Goal: Information Seeking & Learning: Find specific fact

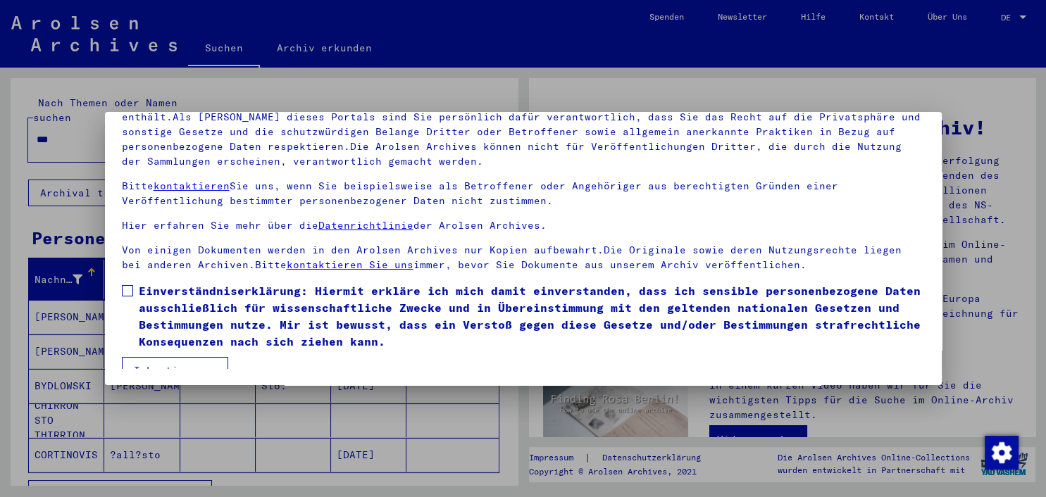
scroll to position [1, 0]
click at [125, 292] on span at bounding box center [127, 290] width 11 height 11
click at [190, 363] on button "Ich stimme zu" at bounding box center [175, 369] width 106 height 27
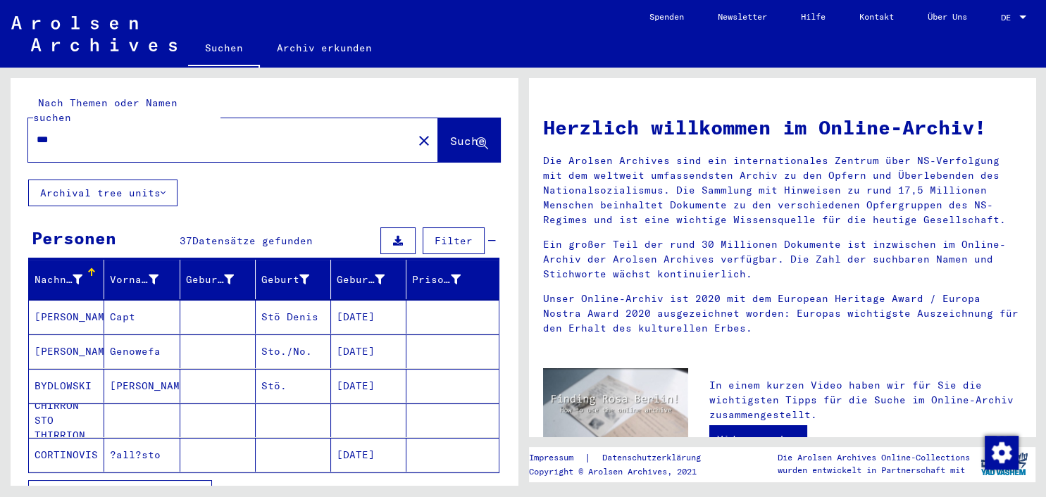
click at [180, 141] on div "*** close" at bounding box center [233, 140] width 410 height 44
drag, startPoint x: 180, startPoint y: 141, endPoint x: 24, endPoint y: 125, distance: 157.1
click at [24, 125] on div "Nach Themen oder Namen suchen *** close Suche" at bounding box center [264, 128] width 507 height 101
drag, startPoint x: 94, startPoint y: 132, endPoint x: 75, endPoint y: 126, distance: 19.2
click at [75, 126] on div "***" at bounding box center [212, 140] width 368 height 32
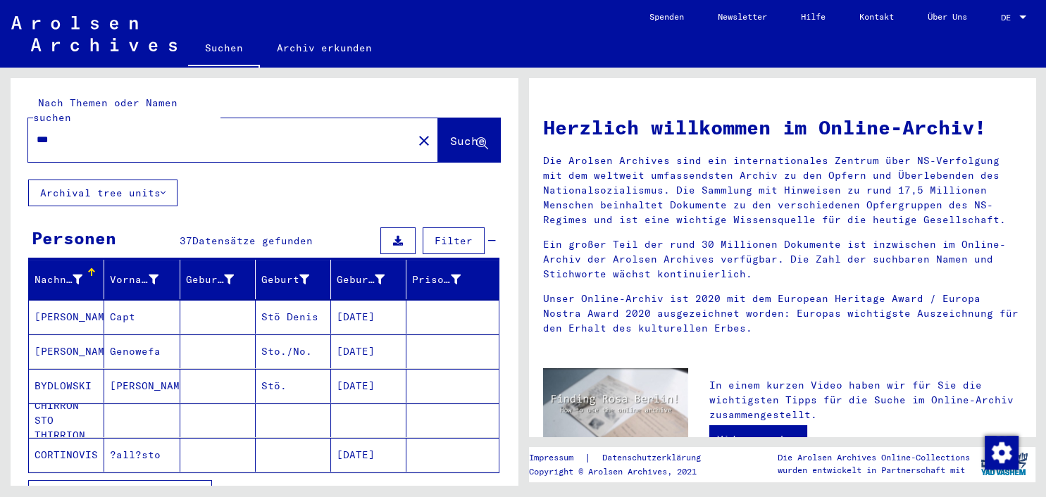
drag, startPoint x: 75, startPoint y: 126, endPoint x: -9, endPoint y: 118, distance: 84.9
click at [37, 132] on input "***" at bounding box center [216, 139] width 359 height 15
type input "**********"
click at [468, 137] on button "Suche" at bounding box center [469, 140] width 62 height 44
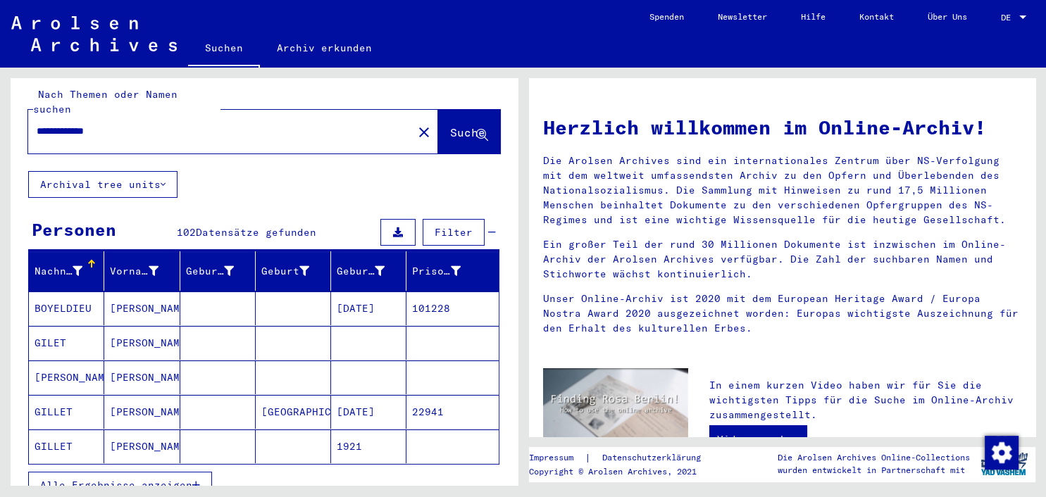
scroll to position [6, 0]
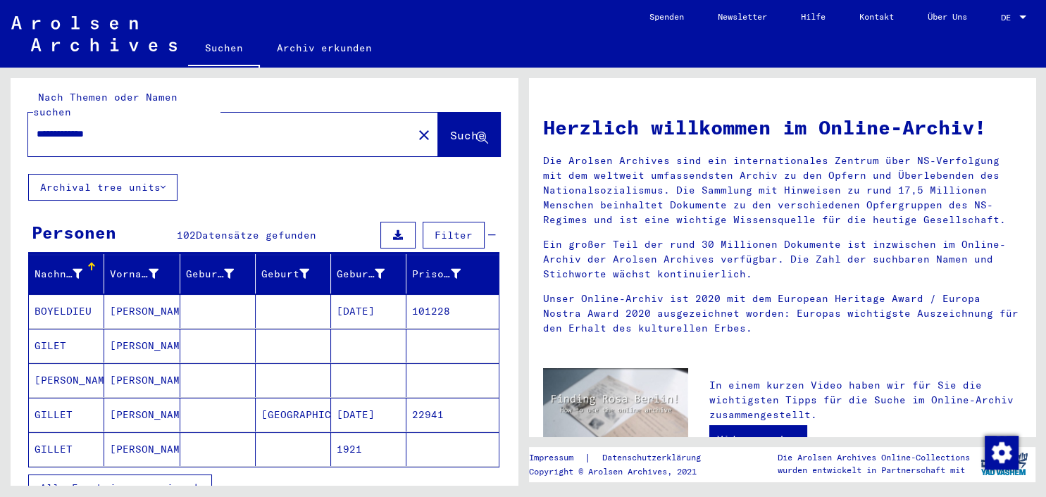
click at [123, 329] on mat-cell "[PERSON_NAME]" at bounding box center [141, 346] width 75 height 34
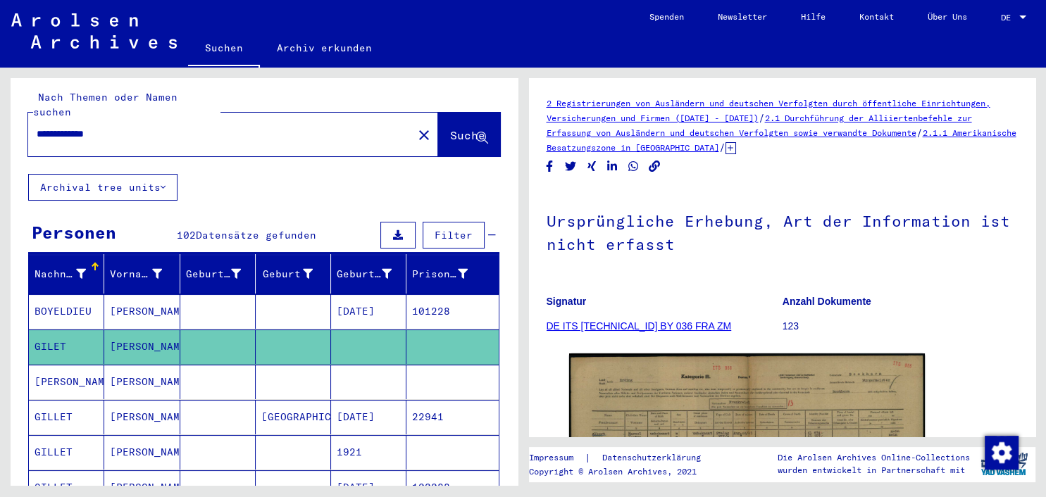
drag, startPoint x: 540, startPoint y: 103, endPoint x: 742, endPoint y: 159, distance: 210.5
click at [742, 159] on yv-its-full-details "2 Registrierungen von Ausländern und deutschen Verfolgten durch öffentliche Ein…" at bounding box center [782, 395] width 507 height 598
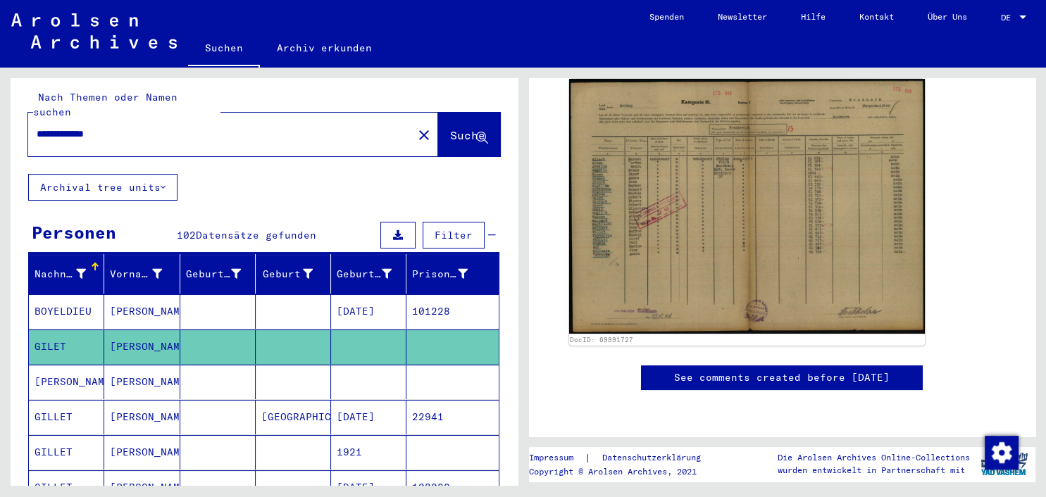
scroll to position [295, 0]
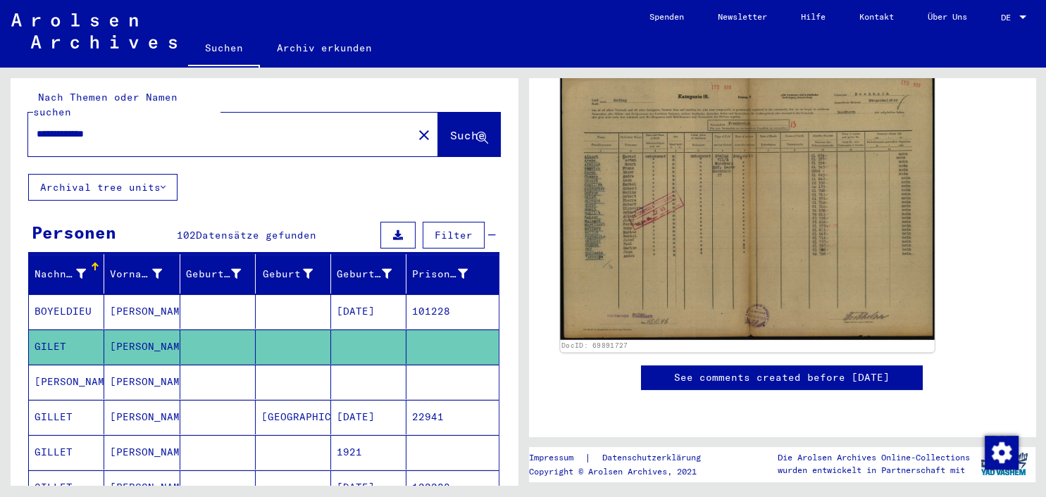
click at [741, 208] on img at bounding box center [747, 207] width 374 height 268
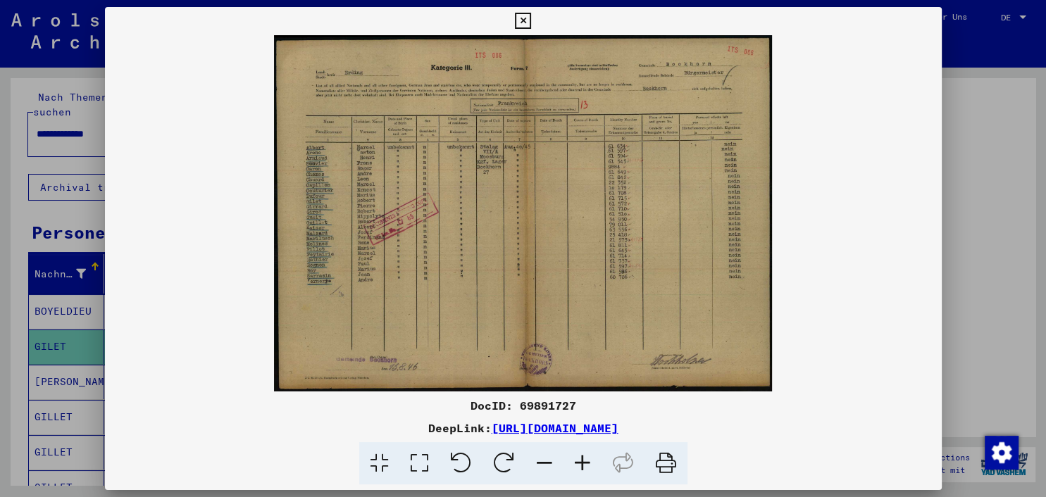
click at [582, 463] on icon at bounding box center [582, 463] width 38 height 43
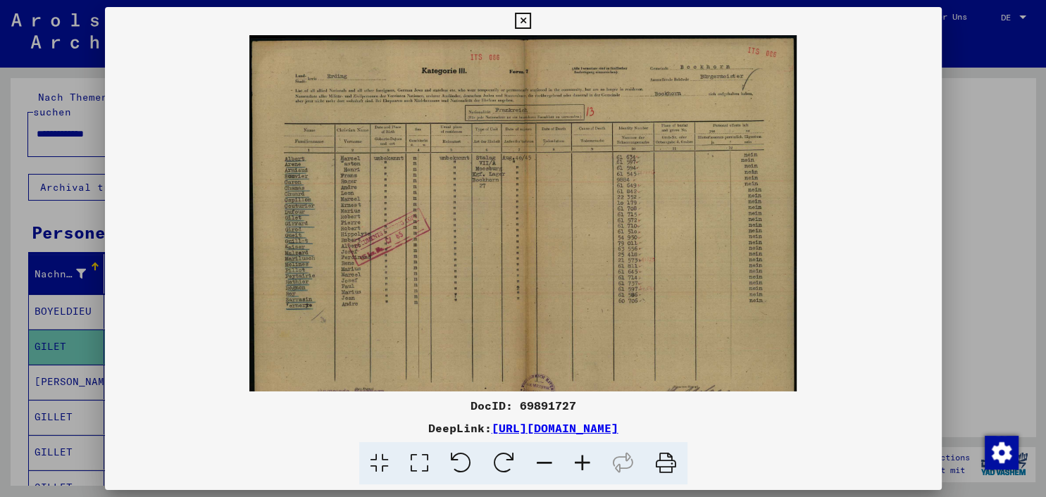
click at [582, 463] on icon at bounding box center [582, 463] width 38 height 43
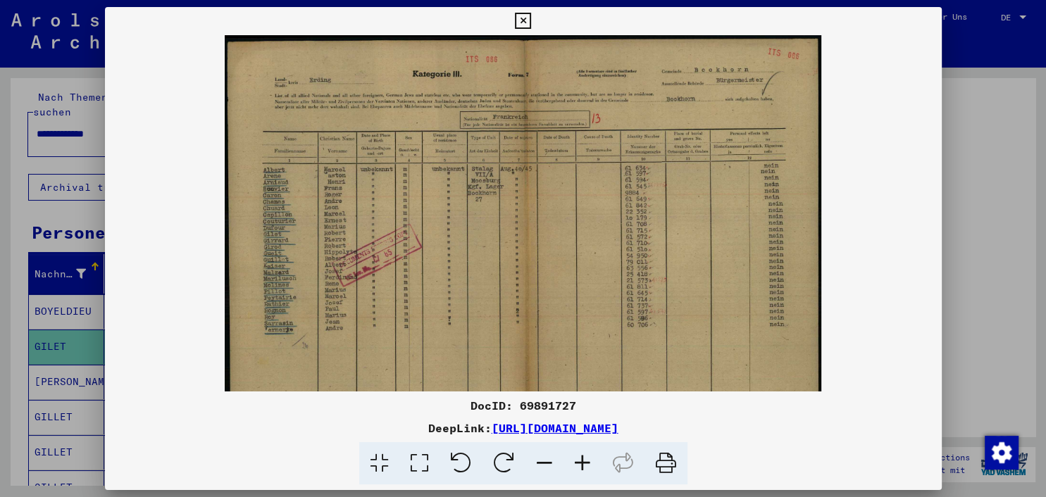
click at [582, 463] on icon at bounding box center [582, 463] width 38 height 43
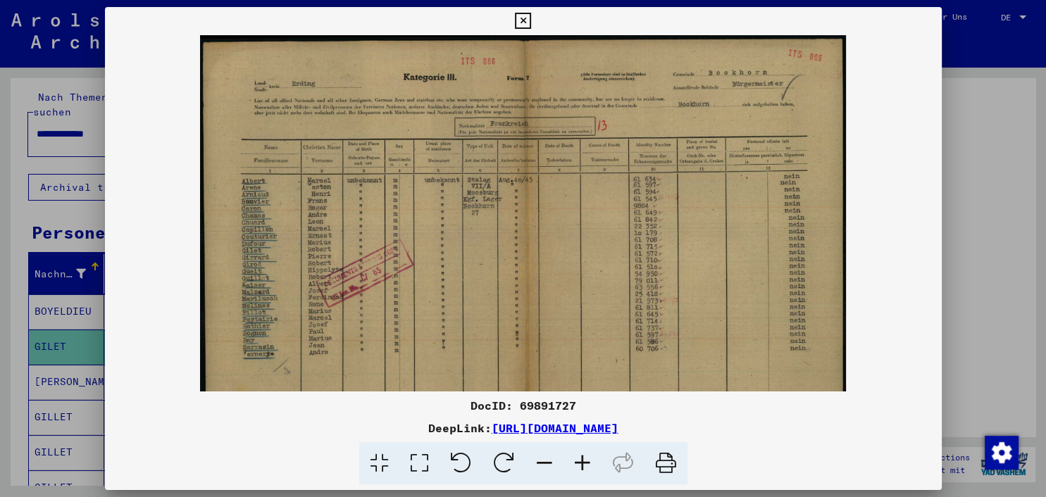
click at [582, 463] on icon at bounding box center [582, 463] width 38 height 43
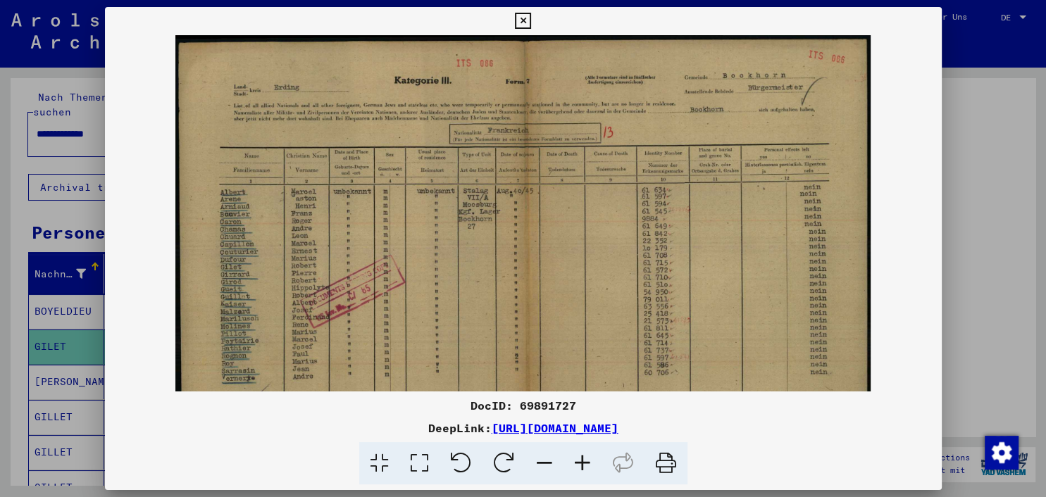
click at [582, 463] on icon at bounding box center [582, 463] width 38 height 43
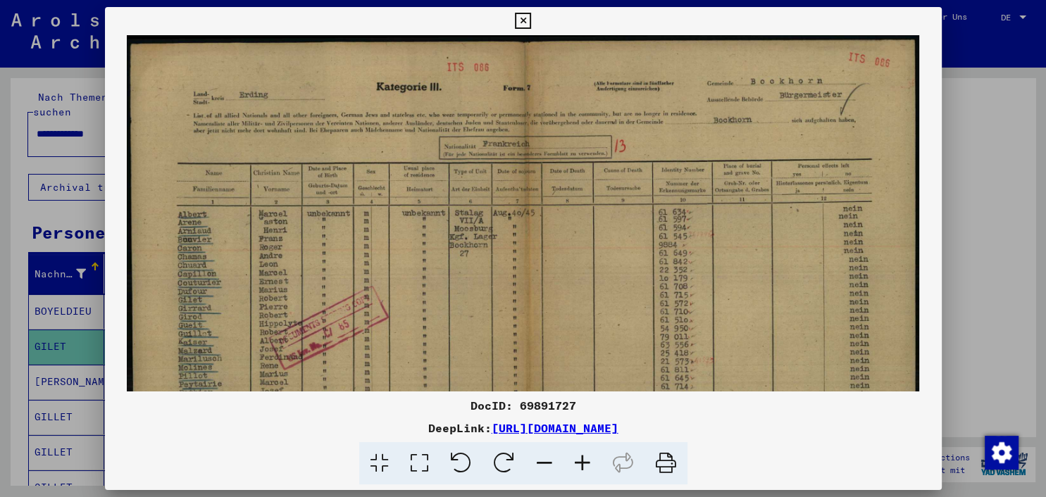
click at [582, 463] on icon at bounding box center [582, 463] width 38 height 43
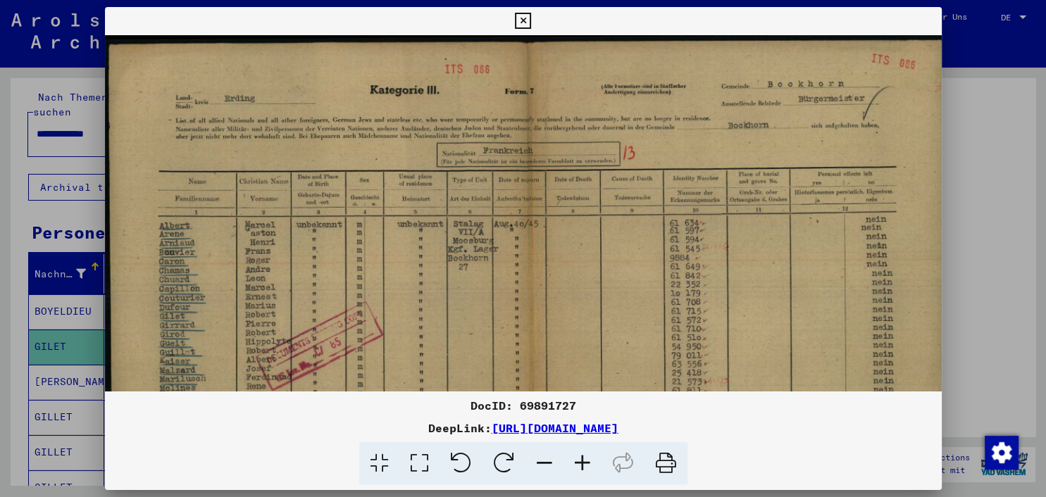
click at [582, 463] on icon at bounding box center [582, 463] width 38 height 43
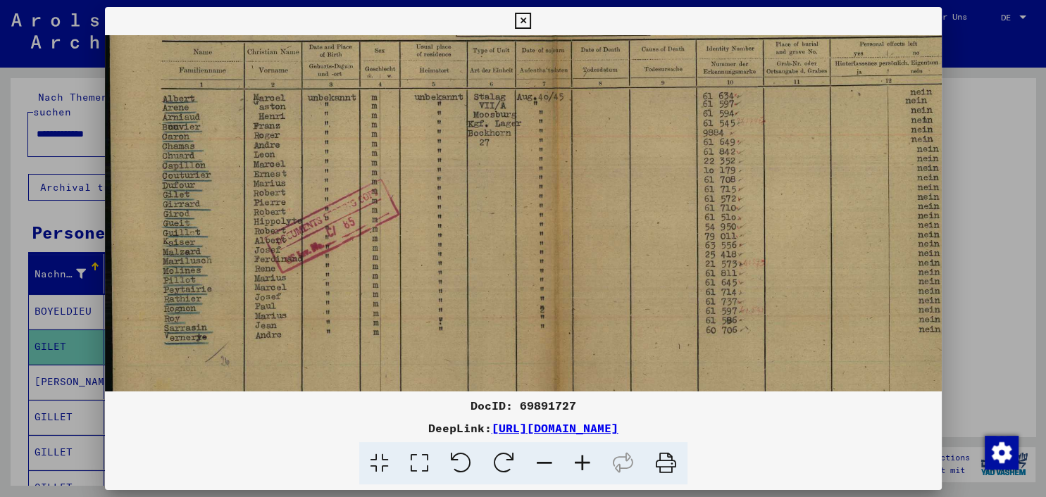
scroll to position [174, 0]
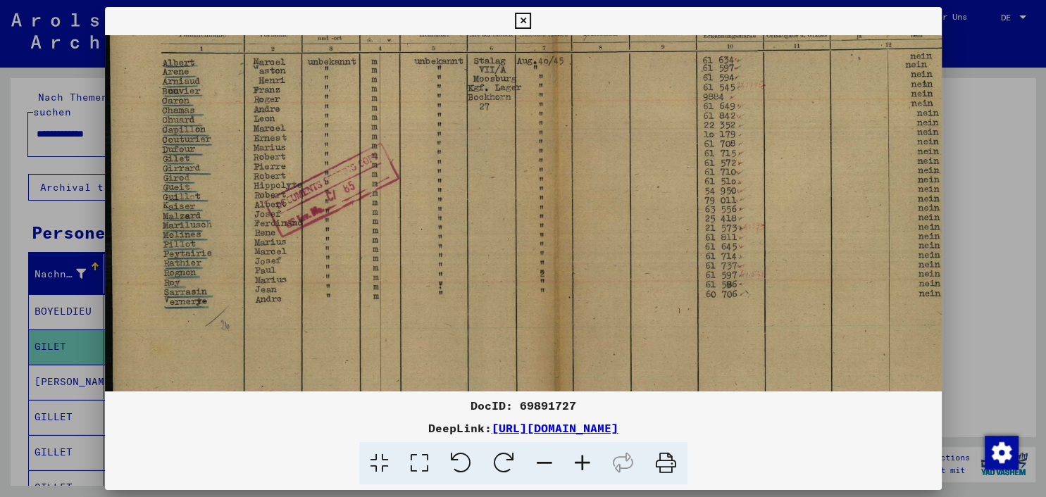
drag, startPoint x: 559, startPoint y: 233, endPoint x: 571, endPoint y: 120, distance: 113.3
click at [571, 120] on img at bounding box center [551, 180] width 892 height 638
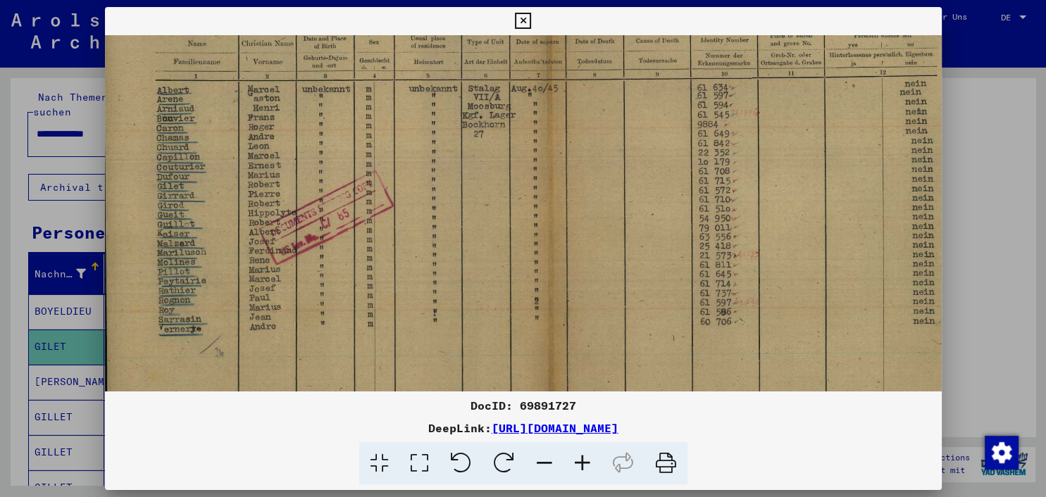
scroll to position [123, 0]
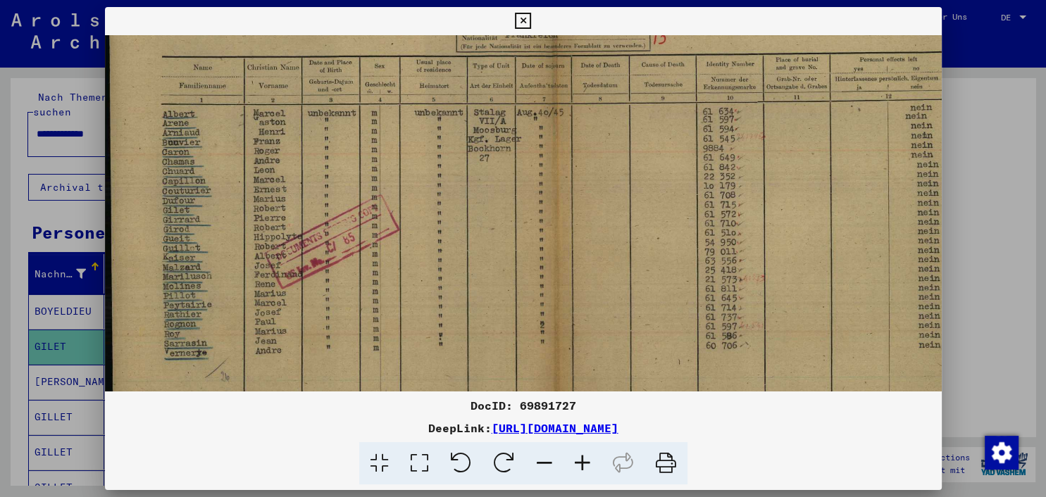
drag, startPoint x: 529, startPoint y: 175, endPoint x: 595, endPoint y: 224, distance: 82.1
click at [595, 224] on img at bounding box center [551, 232] width 892 height 638
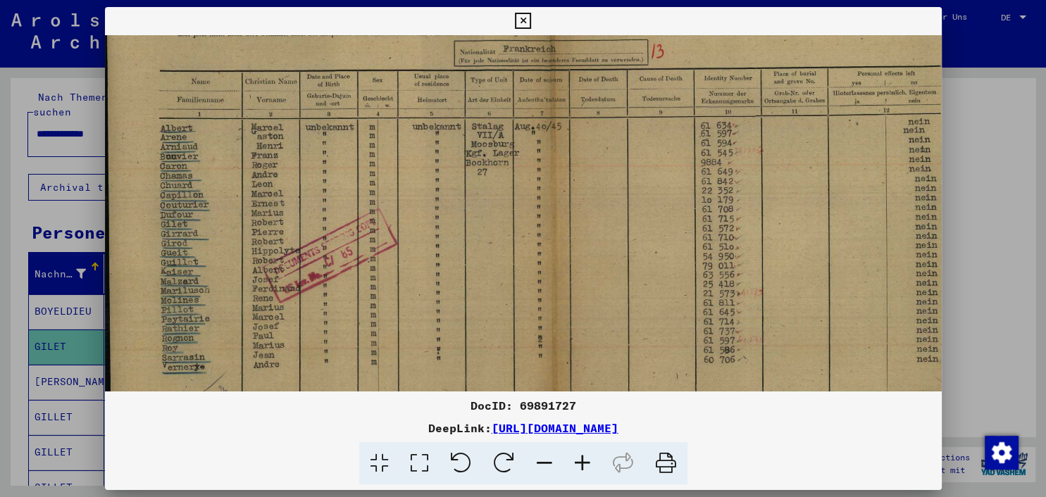
click at [506, 153] on img at bounding box center [549, 246] width 892 height 638
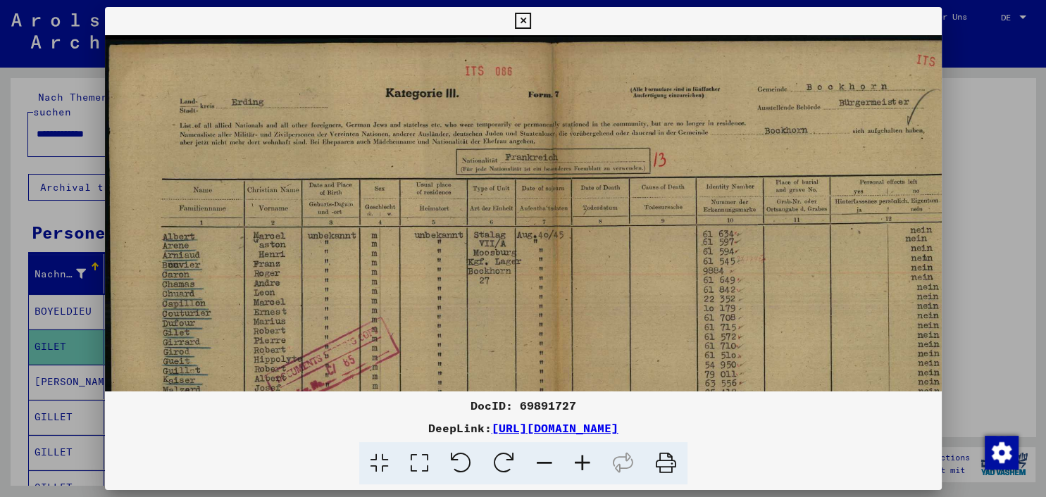
scroll to position [13, 5]
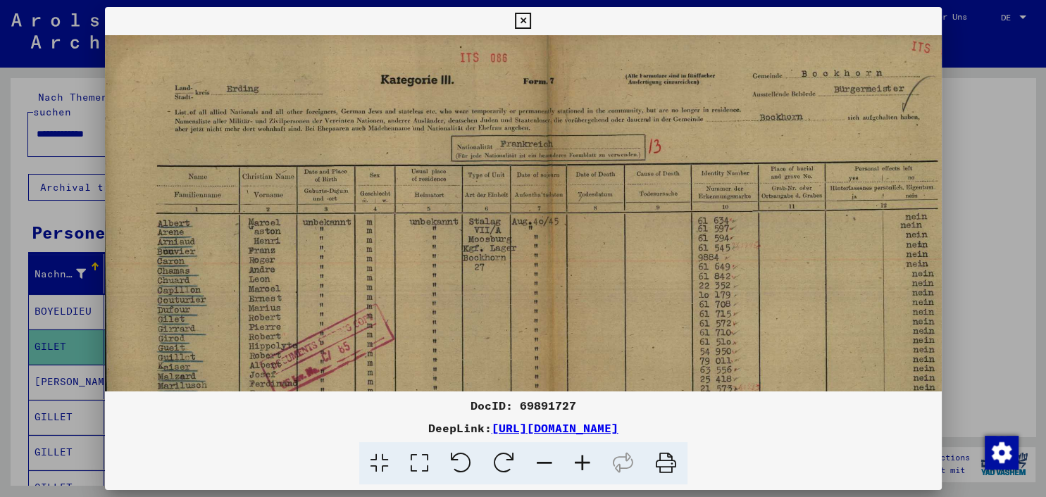
drag, startPoint x: 793, startPoint y: 242, endPoint x: 810, endPoint y: 342, distance: 102.1
click at [810, 342] on img at bounding box center [546, 341] width 892 height 638
click at [668, 461] on icon at bounding box center [665, 463] width 43 height 43
click at [531, 14] on icon at bounding box center [523, 21] width 16 height 17
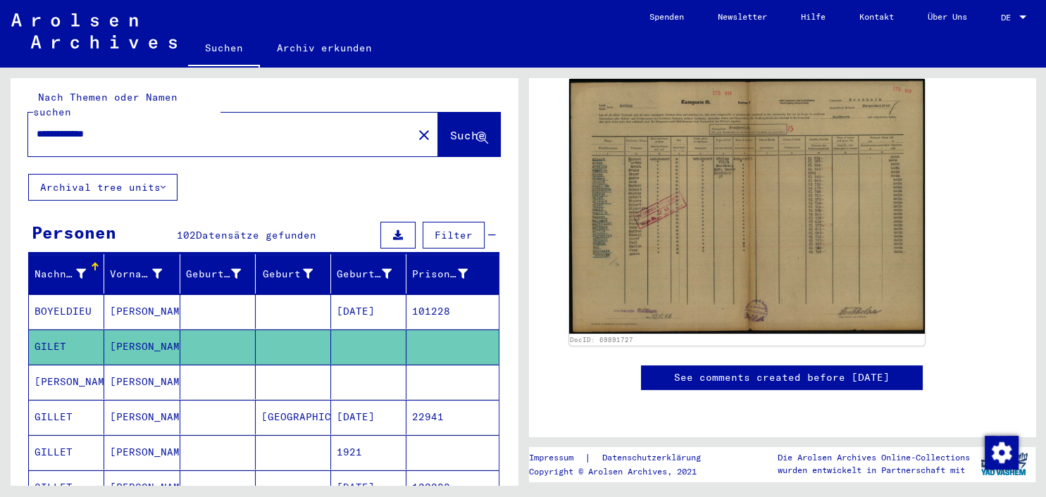
click at [142, 365] on mat-cell "[PERSON_NAME]" at bounding box center [141, 382] width 75 height 35
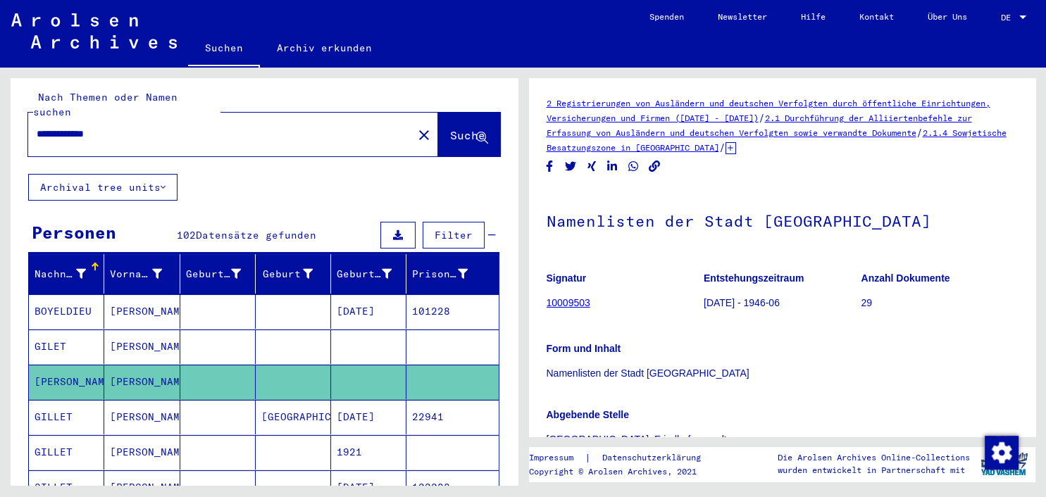
click at [690, 132] on link "2.1 Durchführung der Alliiertenbefehle zur Erfassung von Ausländern und deutsch…" at bounding box center [759, 125] width 425 height 25
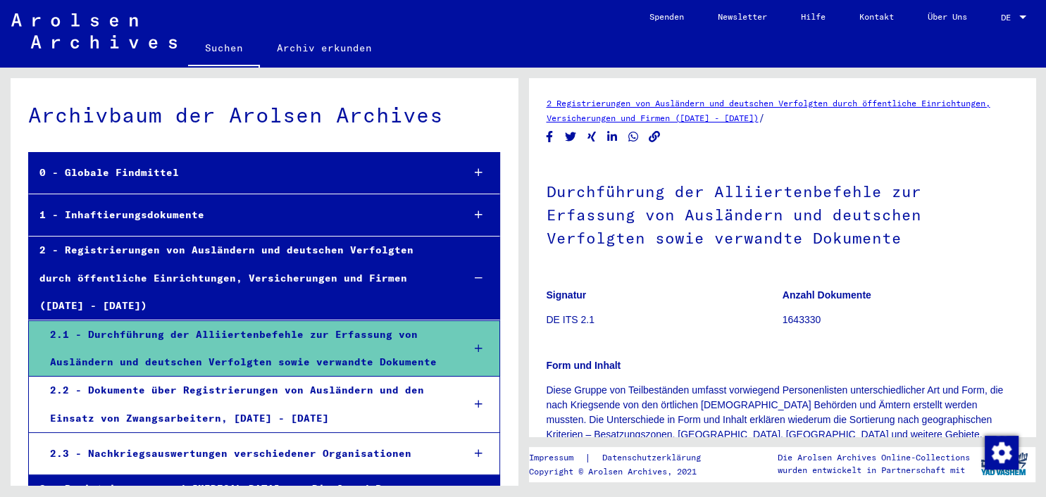
click at [750, 362] on p "Form und Inhalt" at bounding box center [783, 366] width 472 height 15
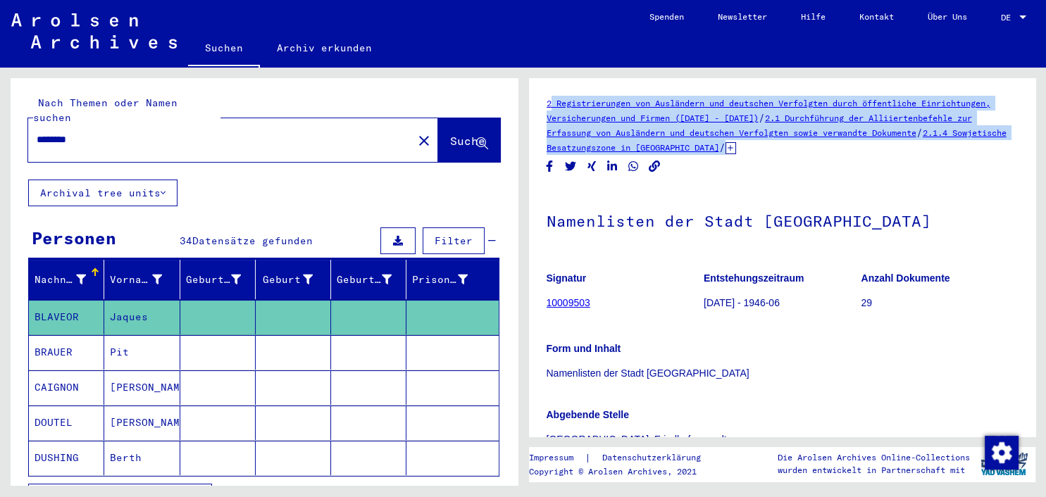
drag, startPoint x: 824, startPoint y: 157, endPoint x: 542, endPoint y: 106, distance: 286.3
copy div "2 Registrierungen von Ausländern und deutschen Verfolgten durch öffentliche Ein…"
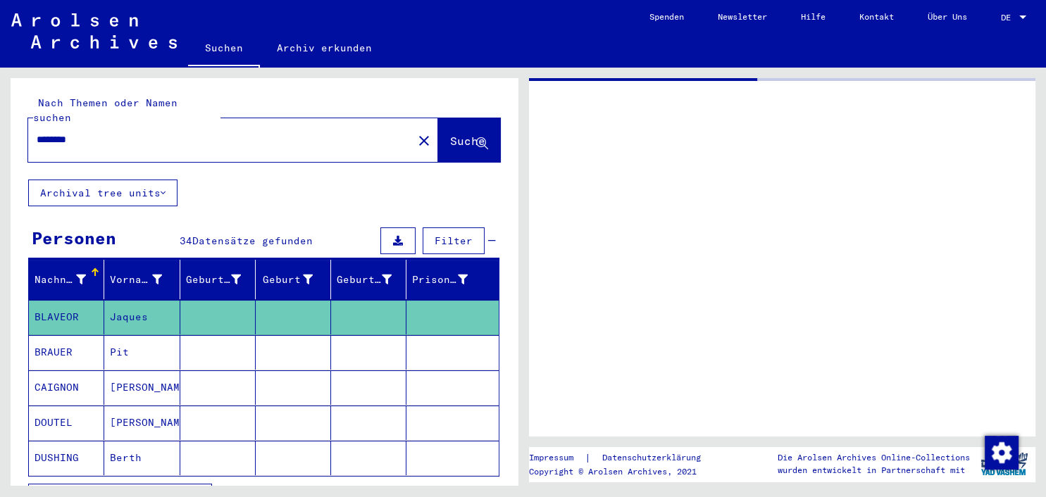
type input "**********"
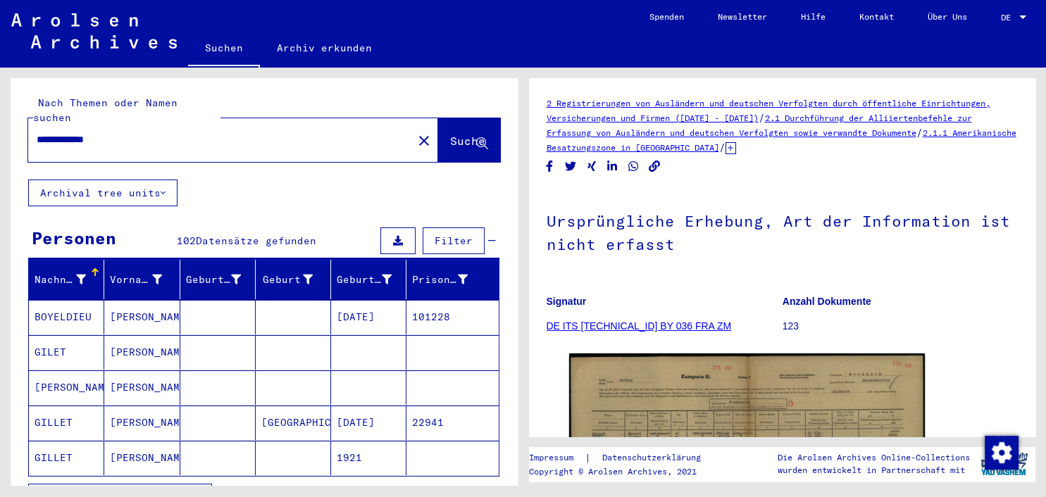
click at [142, 380] on mat-cell "[PERSON_NAME]" at bounding box center [141, 387] width 75 height 35
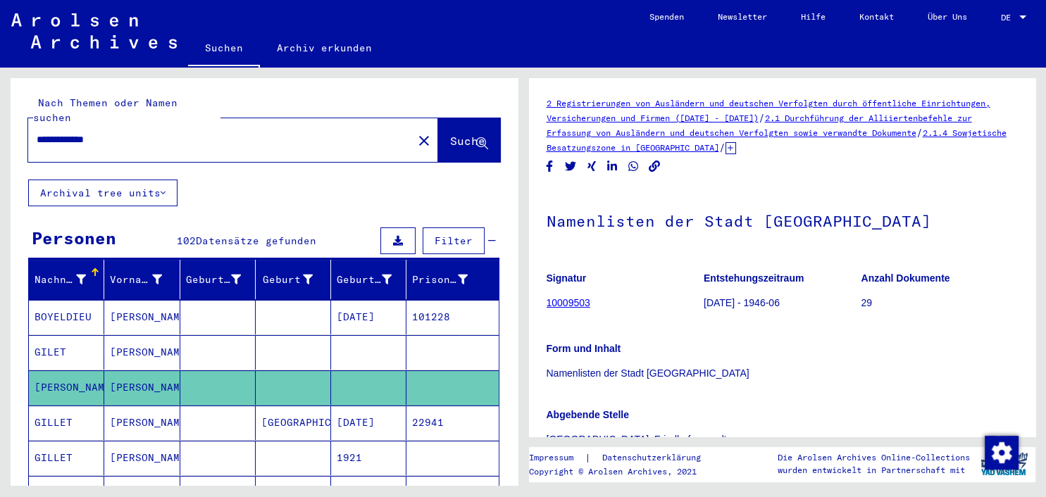
click at [51, 370] on mat-cell "[PERSON_NAME]" at bounding box center [66, 387] width 75 height 35
click at [565, 304] on link "10009503" at bounding box center [569, 302] width 44 height 11
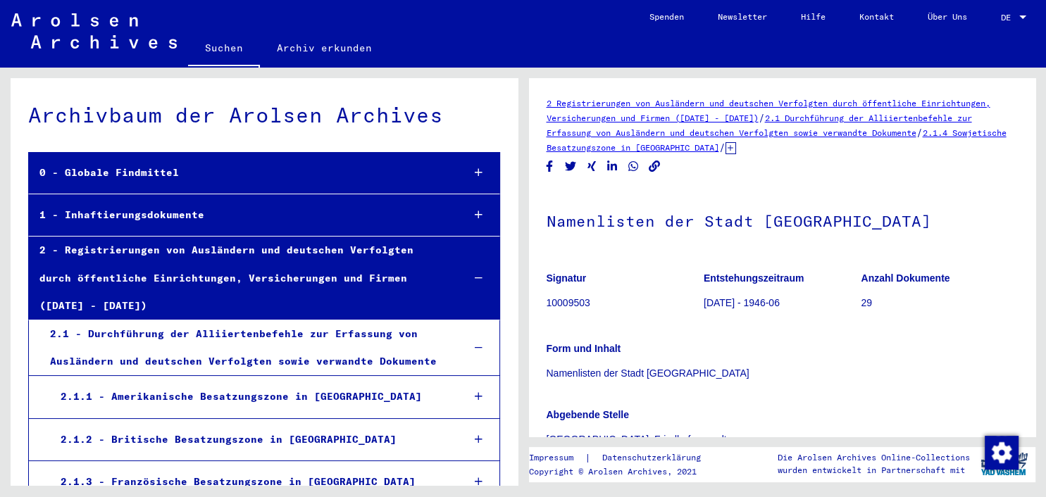
click at [480, 258] on div at bounding box center [479, 279] width 41 height 42
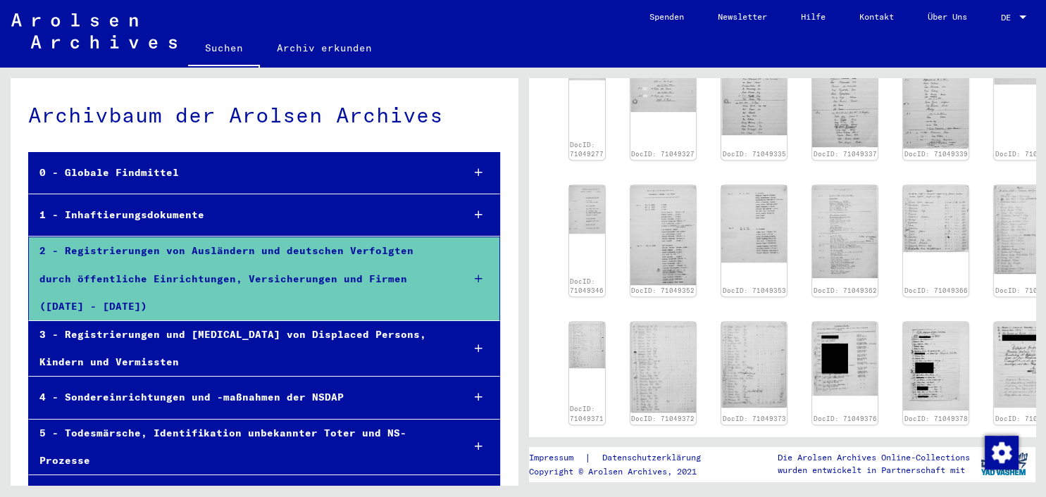
scroll to position [736, 0]
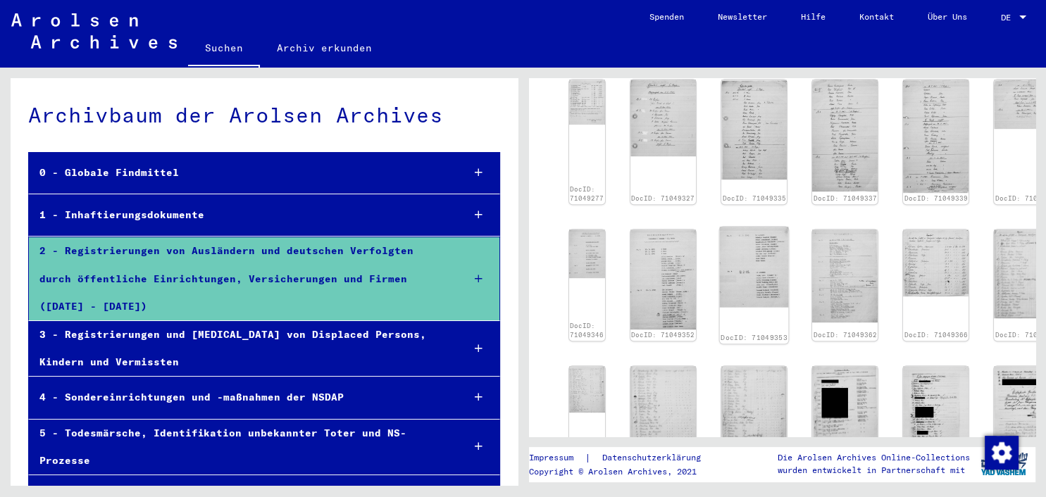
click at [754, 254] on img at bounding box center [754, 267] width 69 height 81
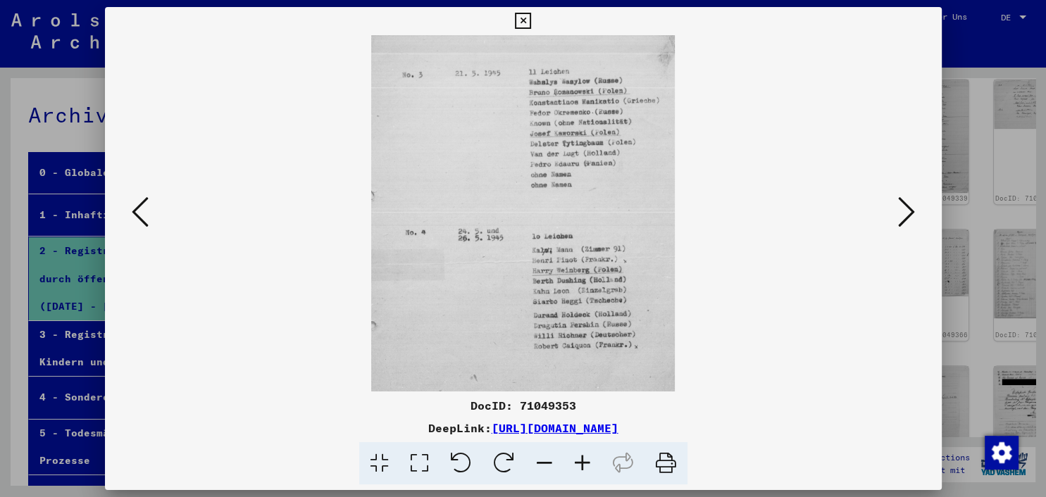
click at [531, 19] on icon at bounding box center [523, 21] width 16 height 17
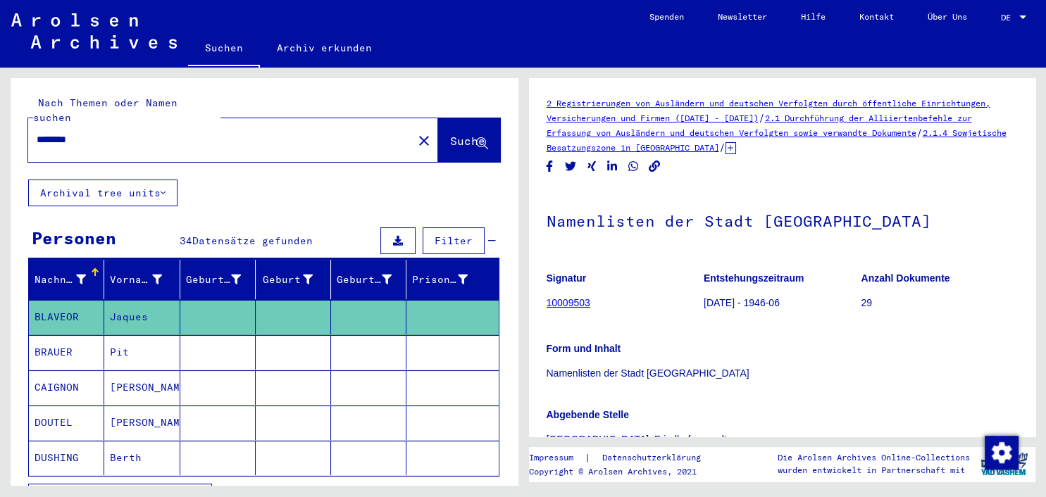
type input "**********"
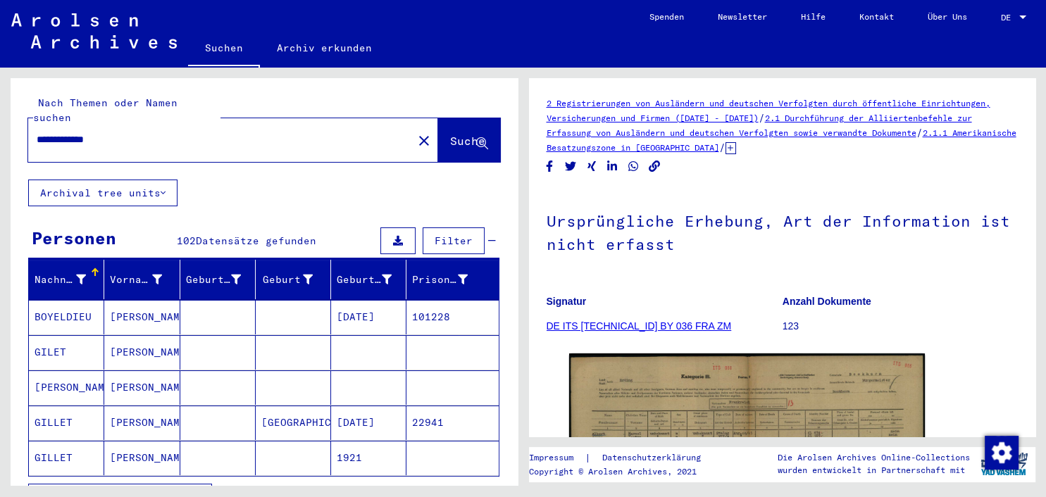
click at [132, 444] on mat-cell "[PERSON_NAME]" at bounding box center [141, 458] width 75 height 35
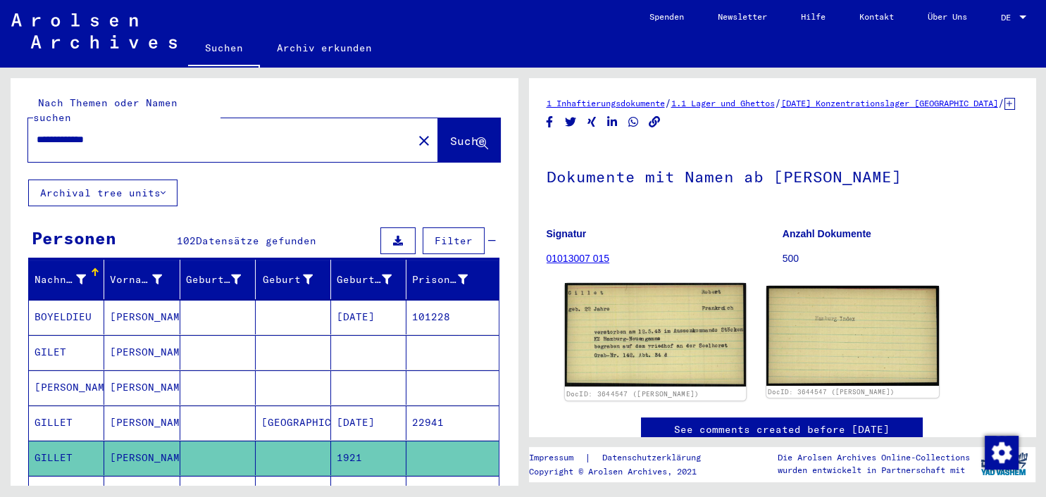
click at [660, 349] on img at bounding box center [654, 334] width 181 height 103
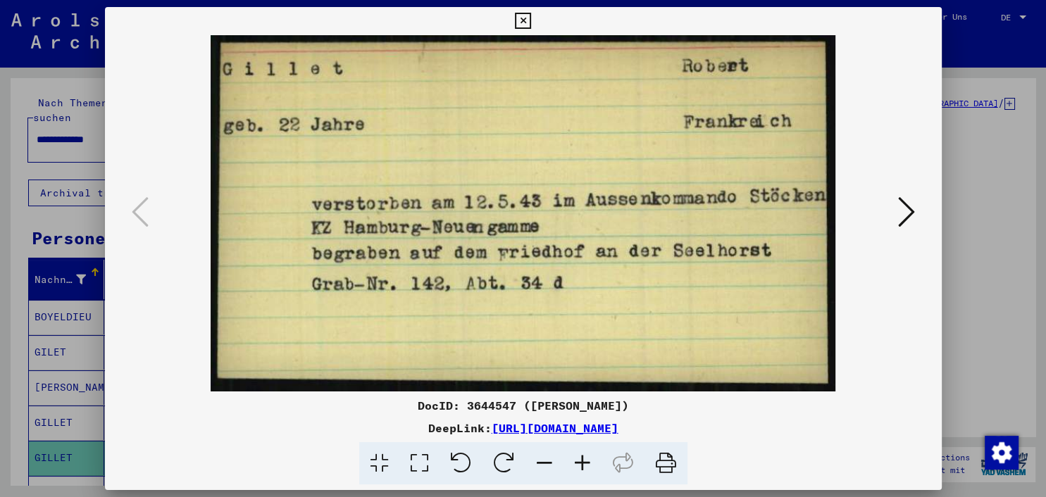
click at [1037, 254] on div at bounding box center [523, 248] width 1046 height 497
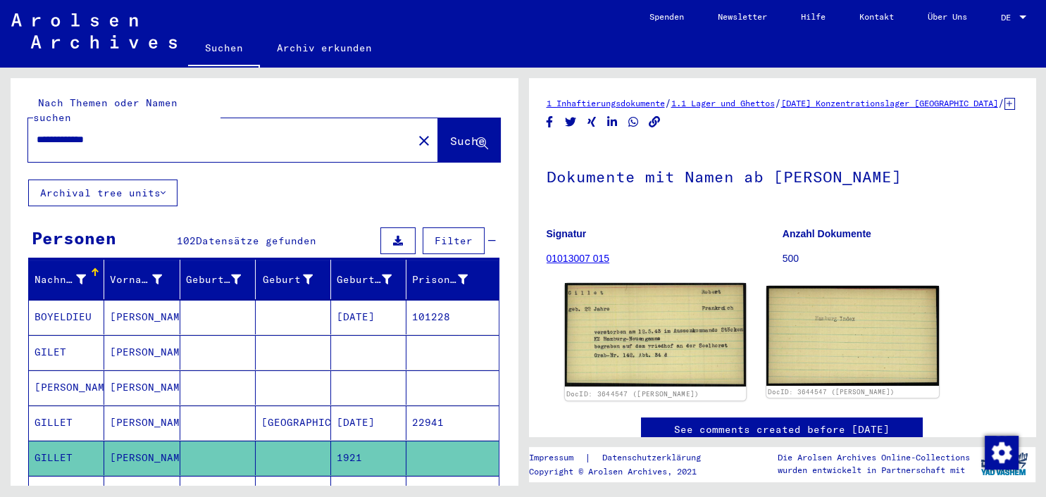
click at [647, 345] on img at bounding box center [654, 334] width 181 height 103
